Goal: Transaction & Acquisition: Download file/media

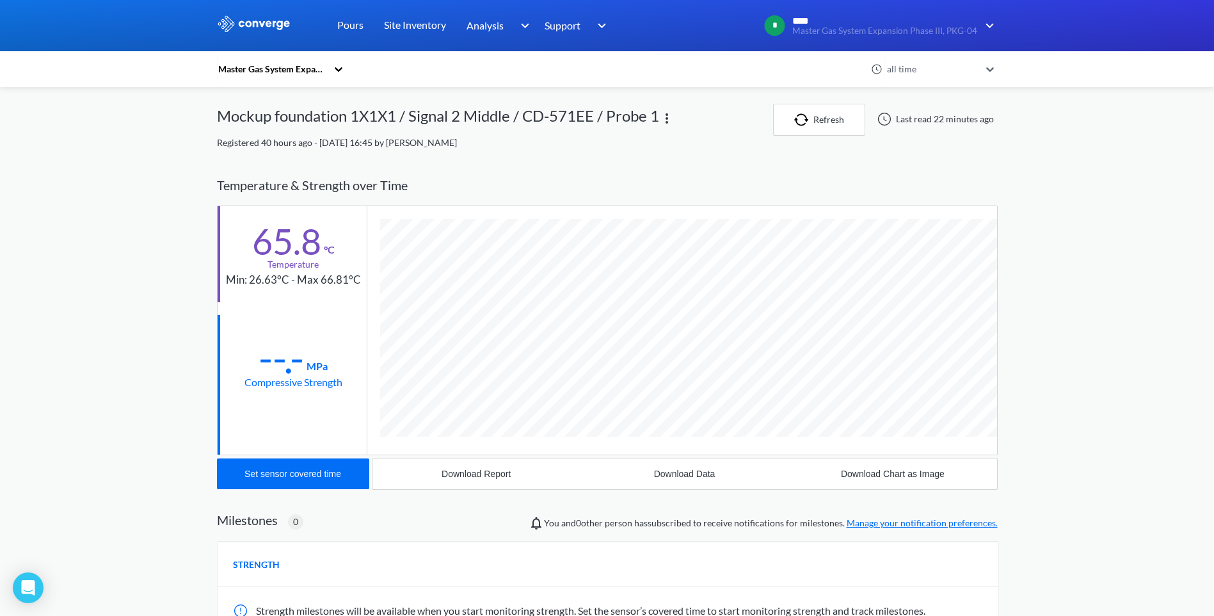
scroll to position [713, 781]
click at [822, 120] on button "Refresh" at bounding box center [819, 120] width 92 height 32
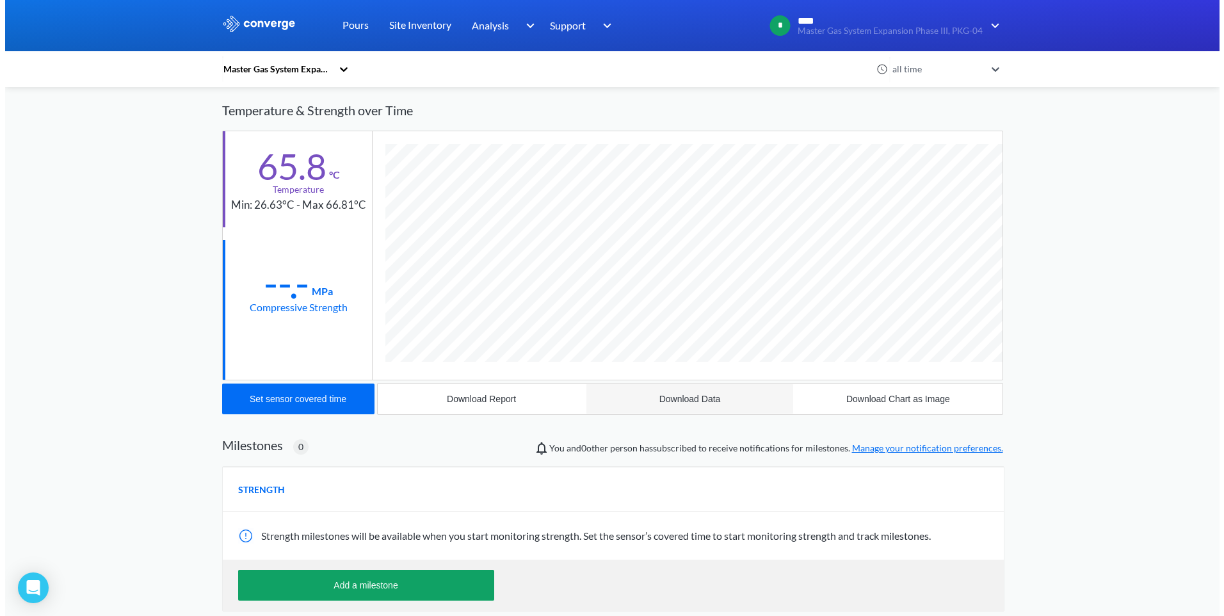
scroll to position [0, 0]
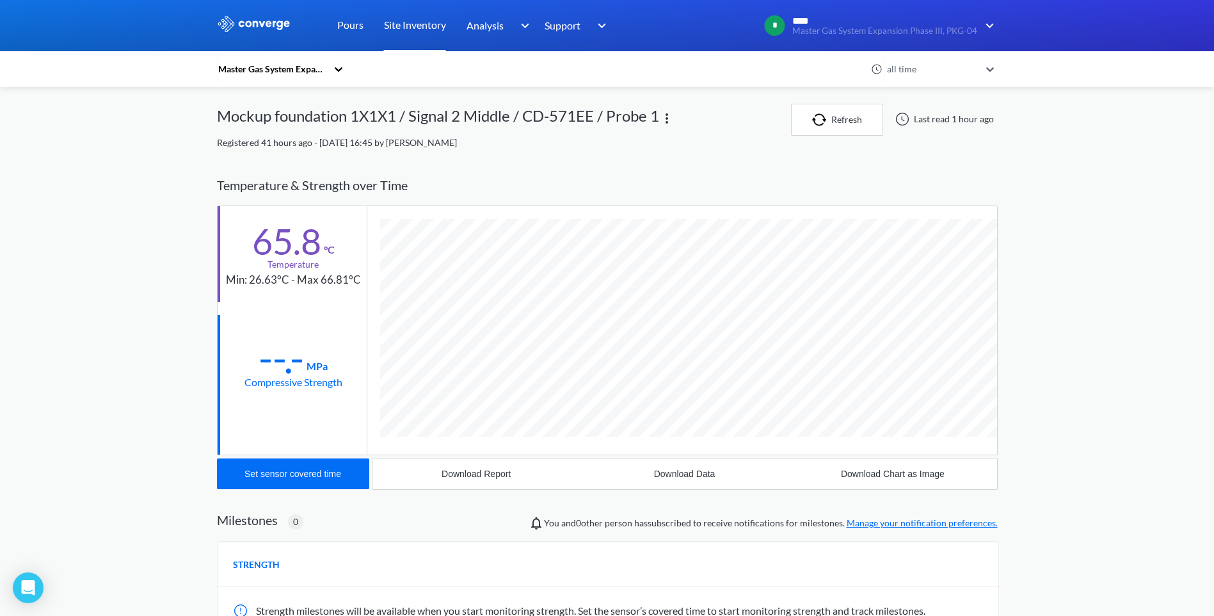
click at [424, 28] on link "Site Inventory" at bounding box center [415, 25] width 62 height 51
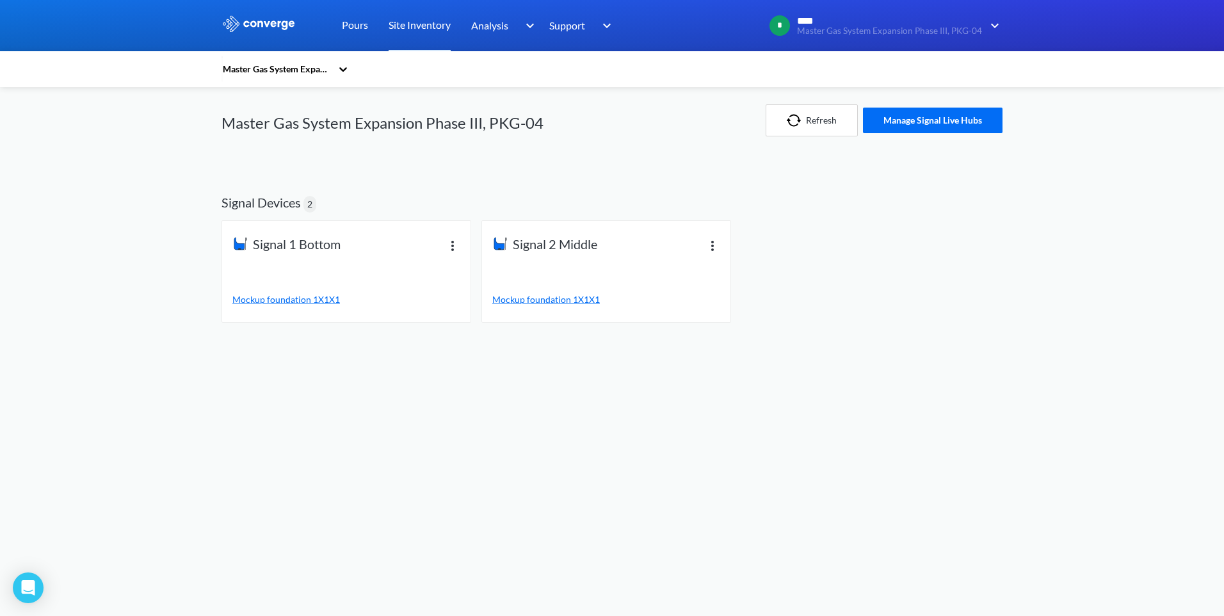
click at [557, 277] on div "Signal 2 Middle Mockup foundation 1X1X1" at bounding box center [606, 271] width 228 height 70
click at [356, 26] on link "Pours" at bounding box center [355, 25] width 26 height 51
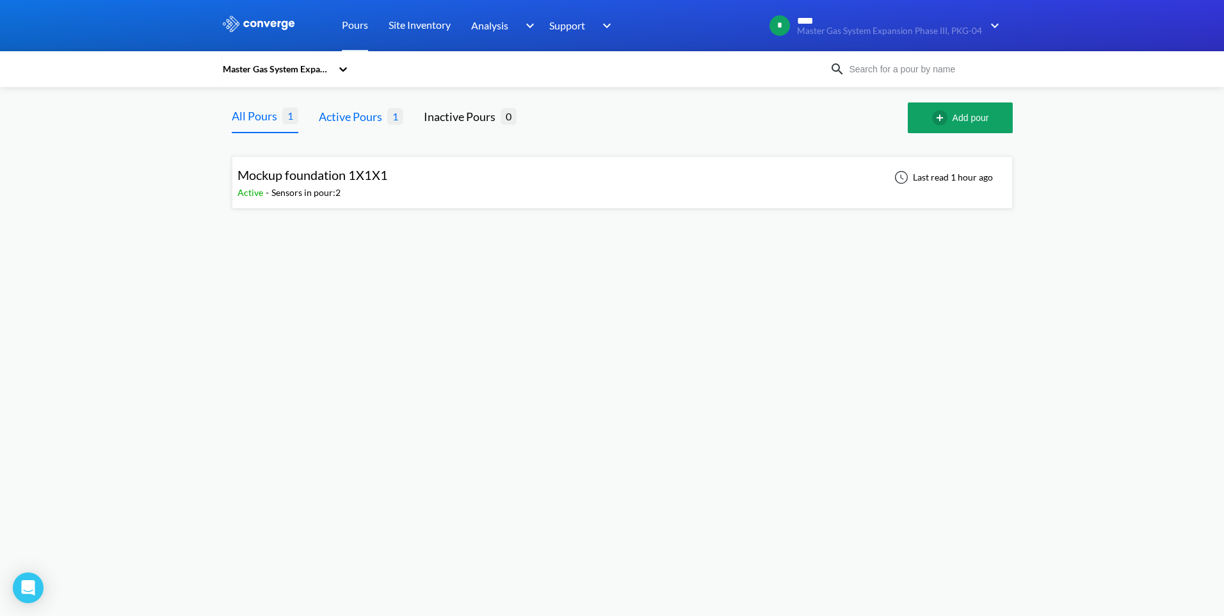
click at [359, 119] on div "Active Pours" at bounding box center [353, 117] width 69 height 18
click at [362, 183] on div "Mockup foundation 1X1X1" at bounding box center [313, 175] width 150 height 20
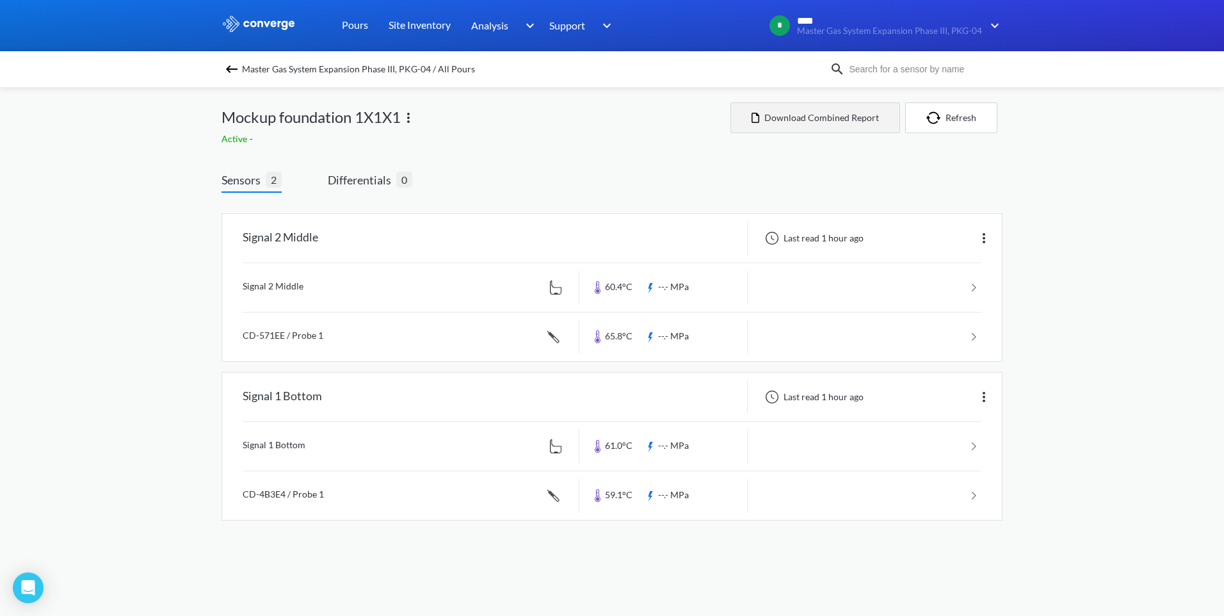
click at [826, 117] on button "Download Combined Report" at bounding box center [815, 117] width 170 height 31
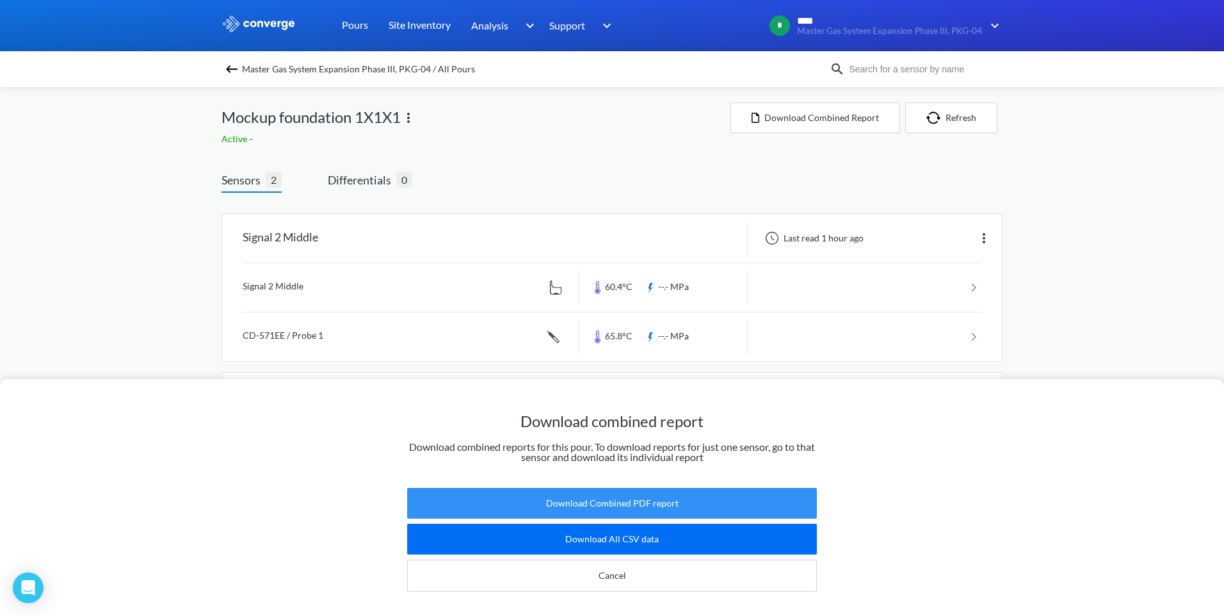
click at [654, 492] on button "Download Combined PDF report" at bounding box center [612, 503] width 410 height 31
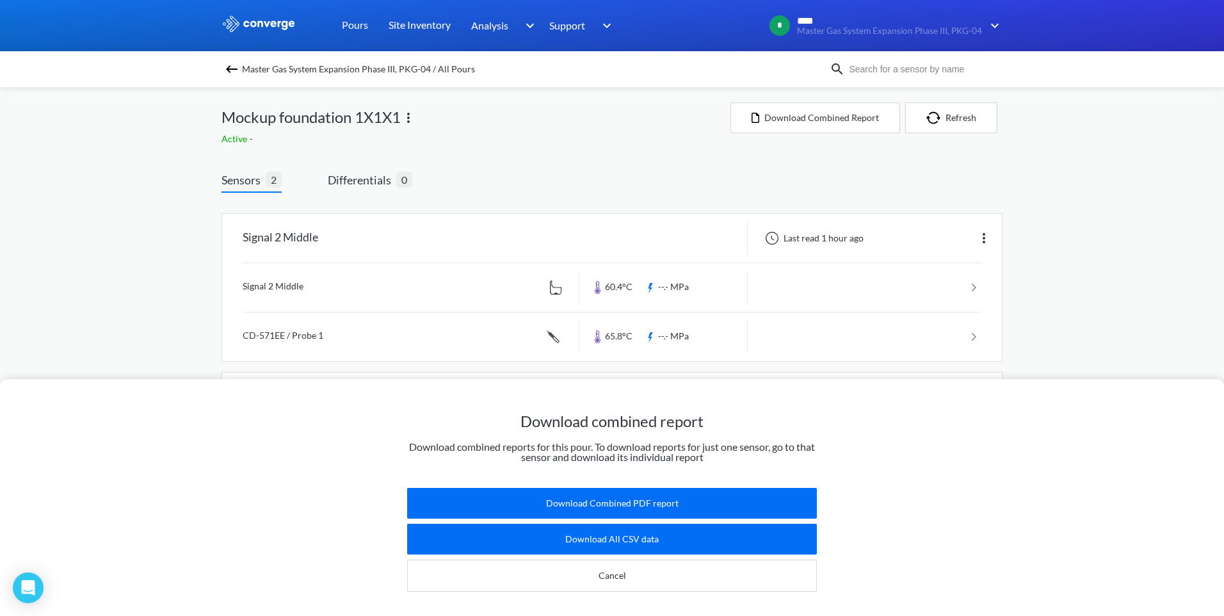
click at [787, 200] on div "Download combined report Download combined reports for this pour. To download r…" at bounding box center [612, 308] width 1224 height 616
click at [787, 200] on div "Signal 2 Middle Last read 1 hour ago Signal 2 Middle 60.4°C --.- MPa CD-571EE /…" at bounding box center [612, 369] width 781 height 353
